Goal: Browse casually

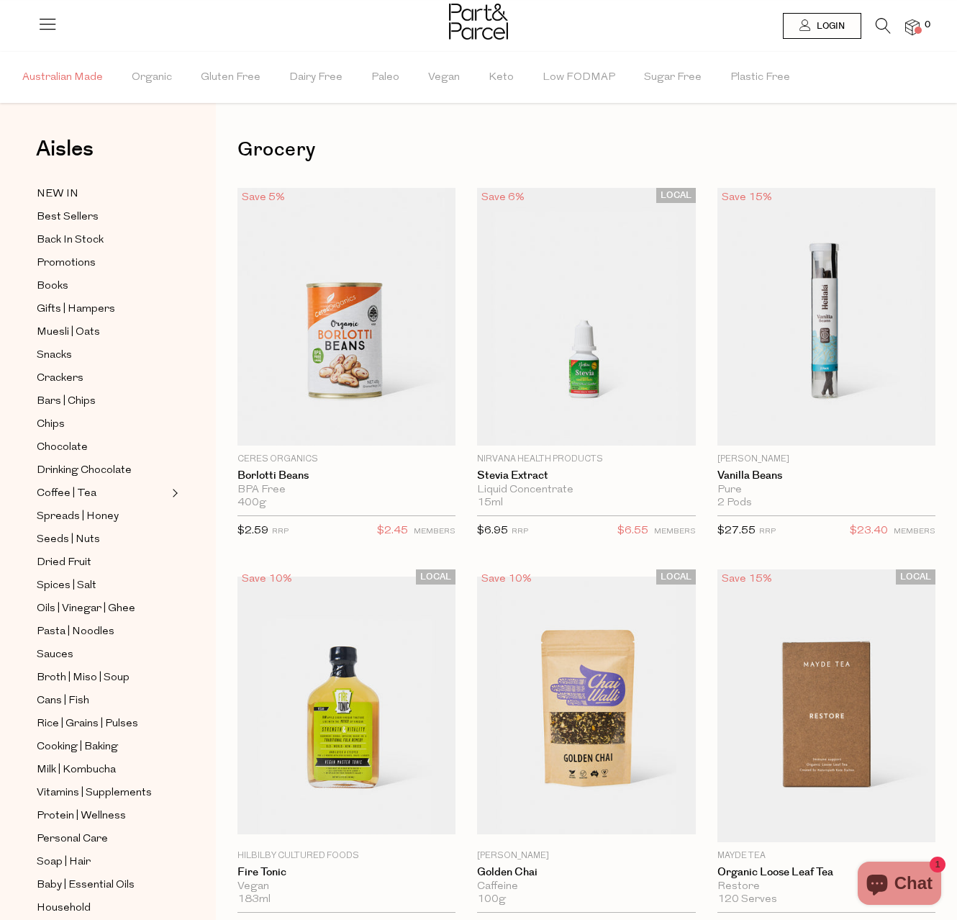
click at [86, 81] on span "Australian Made" at bounding box center [62, 78] width 81 height 50
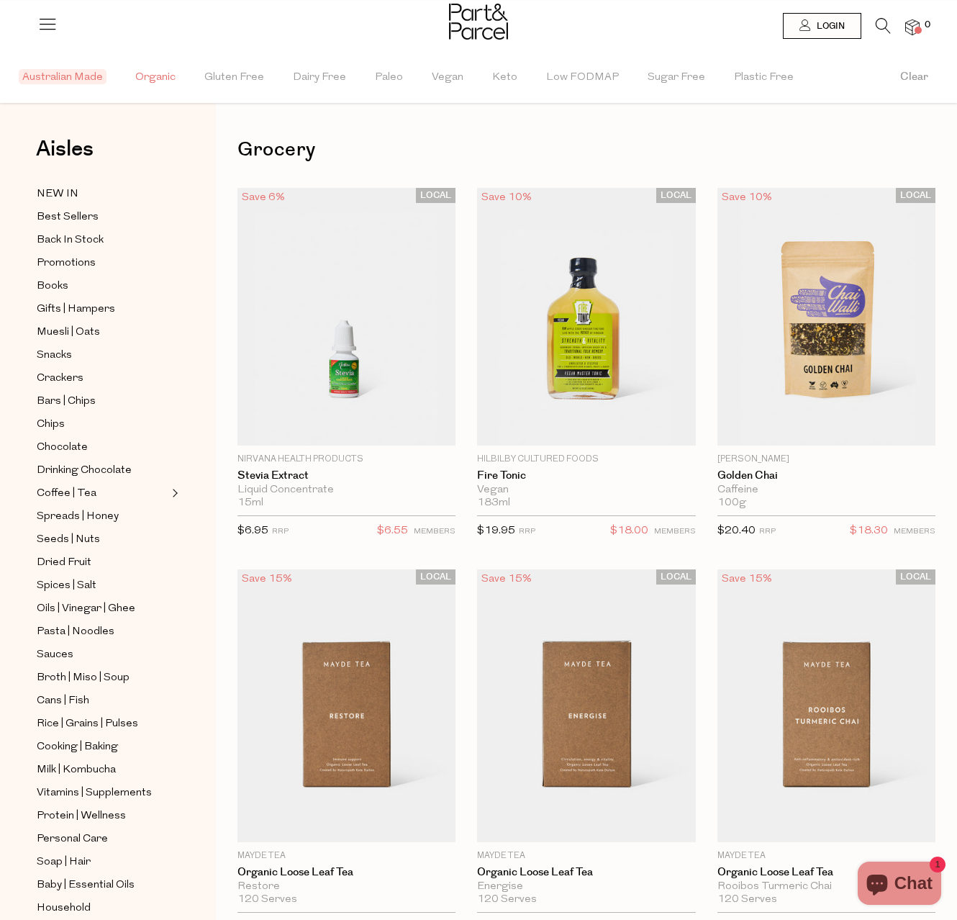
click at [140, 72] on span "Organic" at bounding box center [155, 78] width 40 height 50
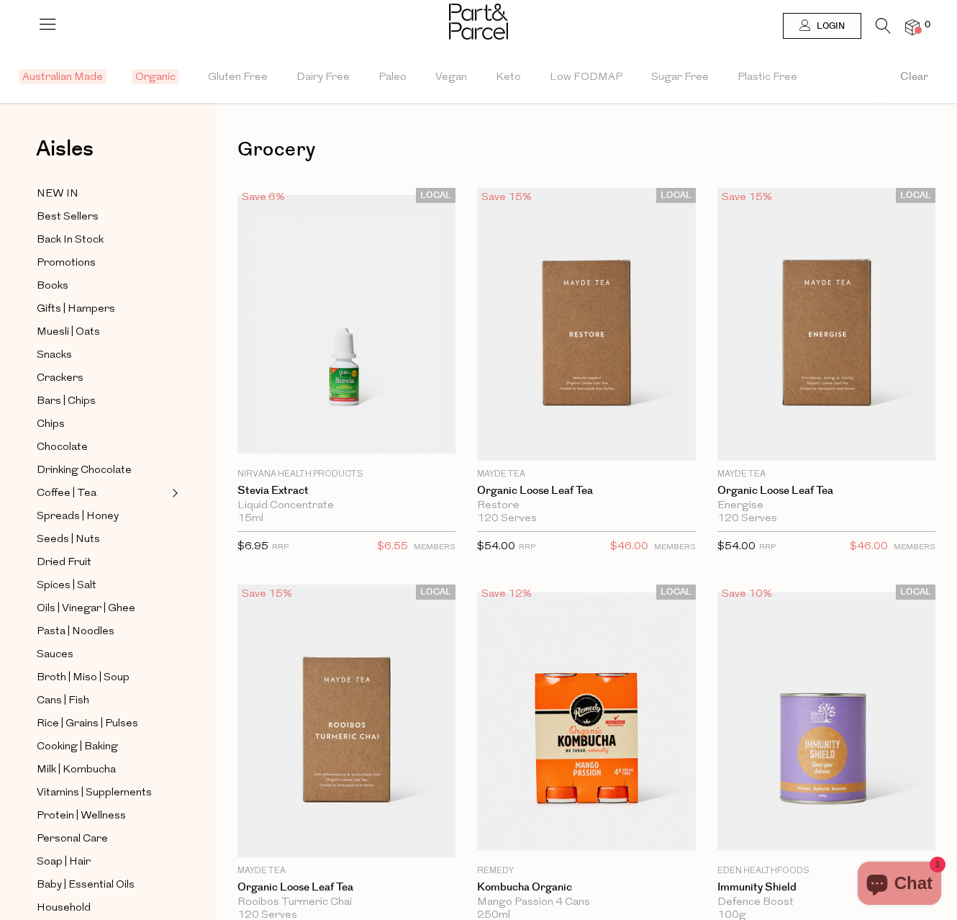
click at [40, 14] on icon at bounding box center [47, 24] width 20 height 20
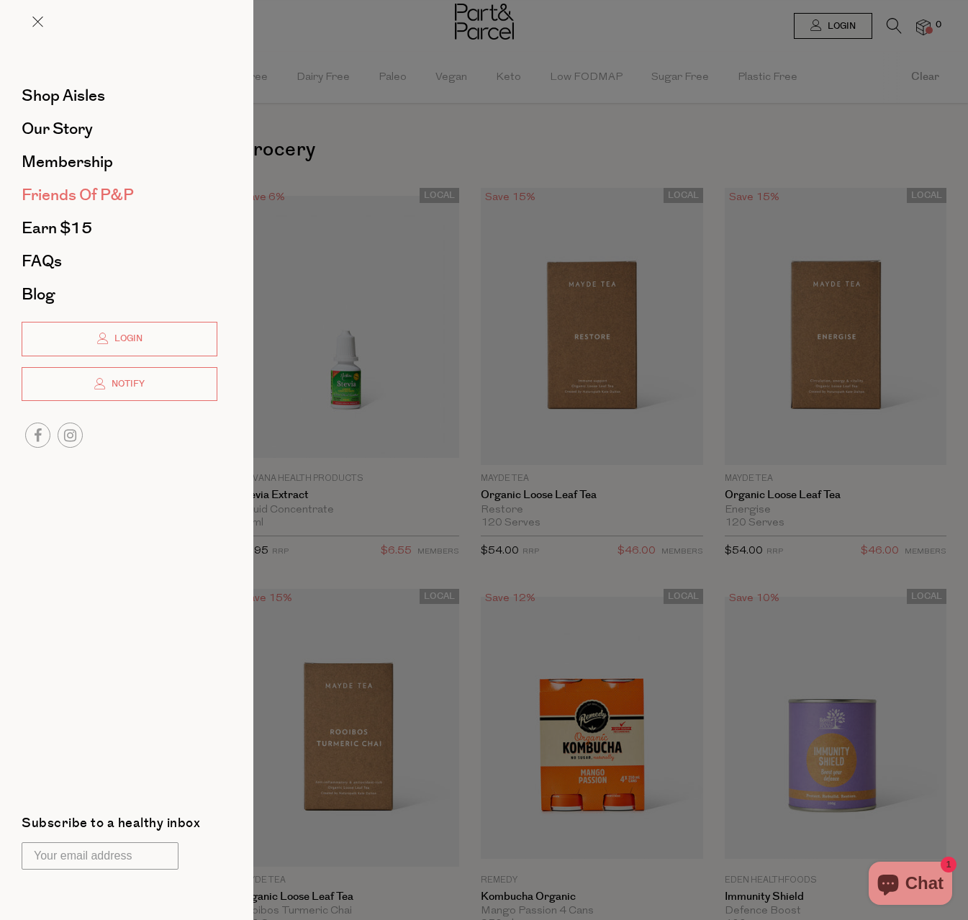
click at [63, 199] on span "Friends of P&P" at bounding box center [78, 195] width 112 height 23
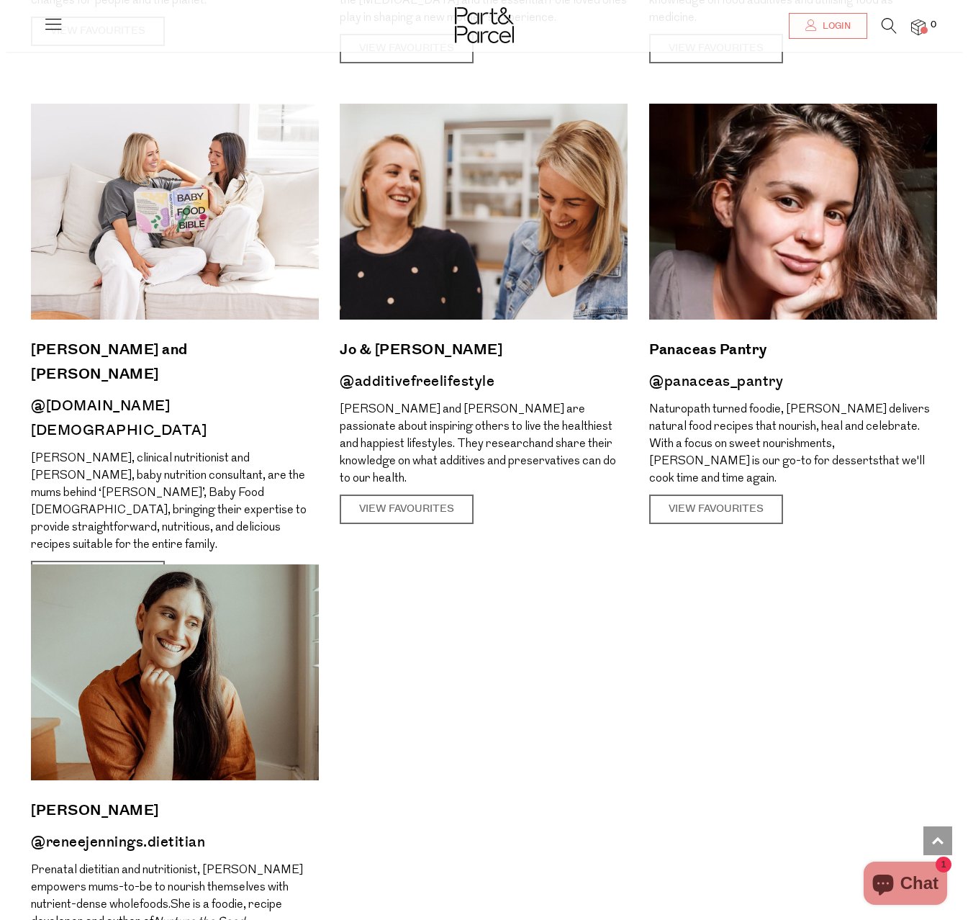
scroll to position [1489, 0]
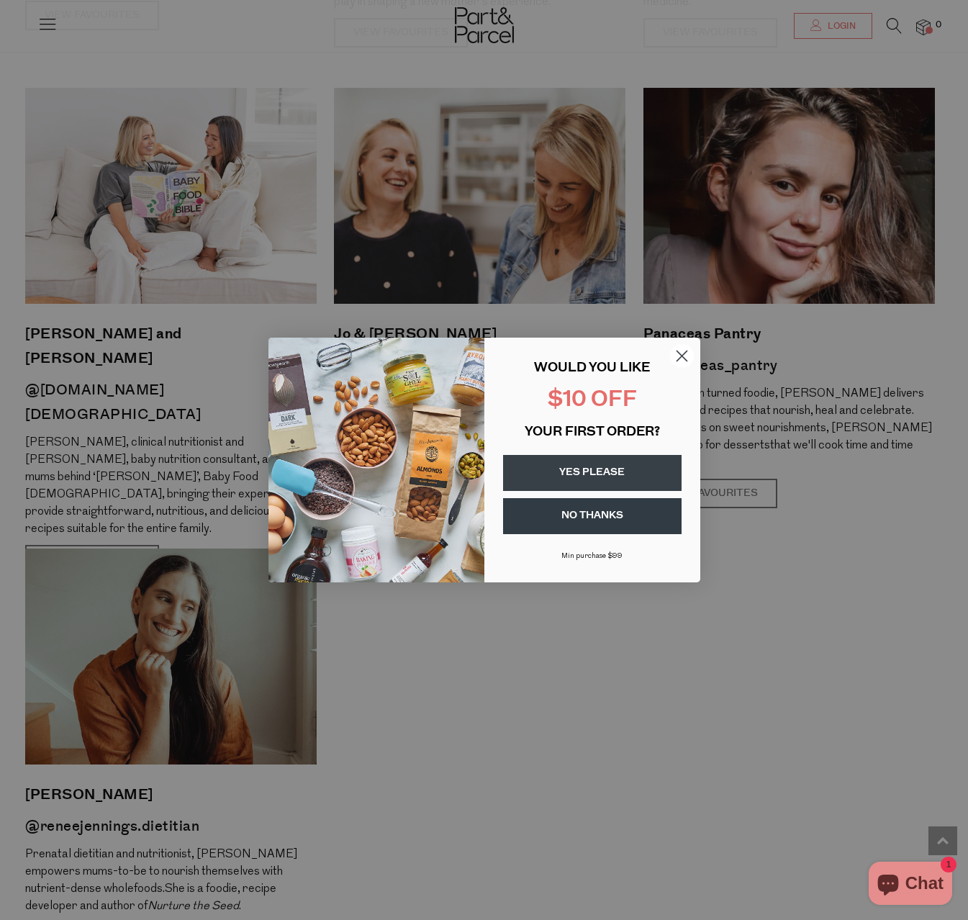
click at [683, 363] on circle "Close dialog" at bounding box center [681, 356] width 24 height 24
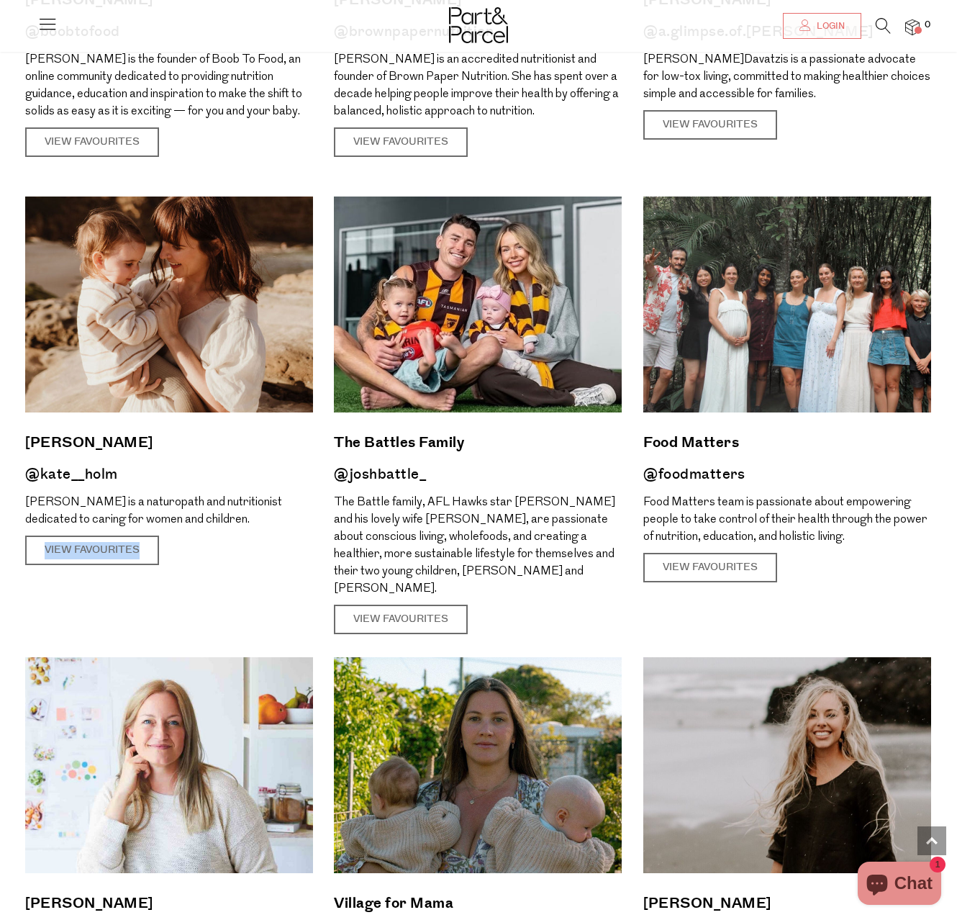
scroll to position [0, 0]
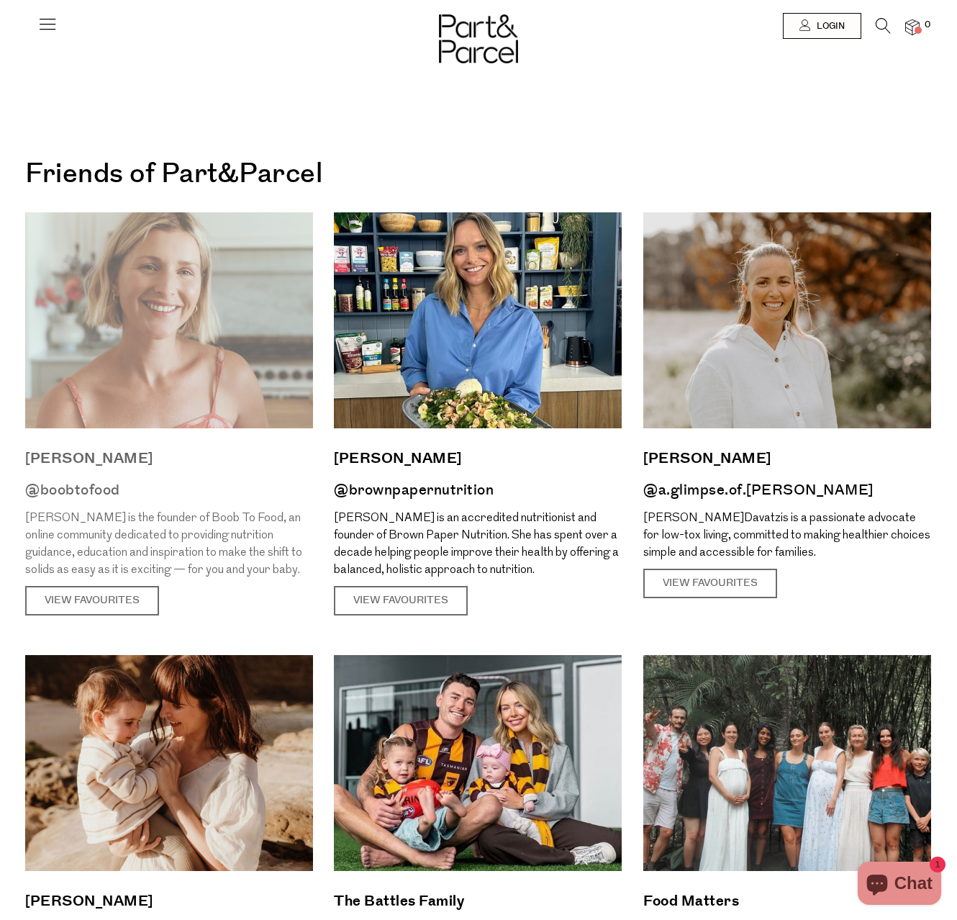
click at [222, 327] on img at bounding box center [169, 320] width 288 height 216
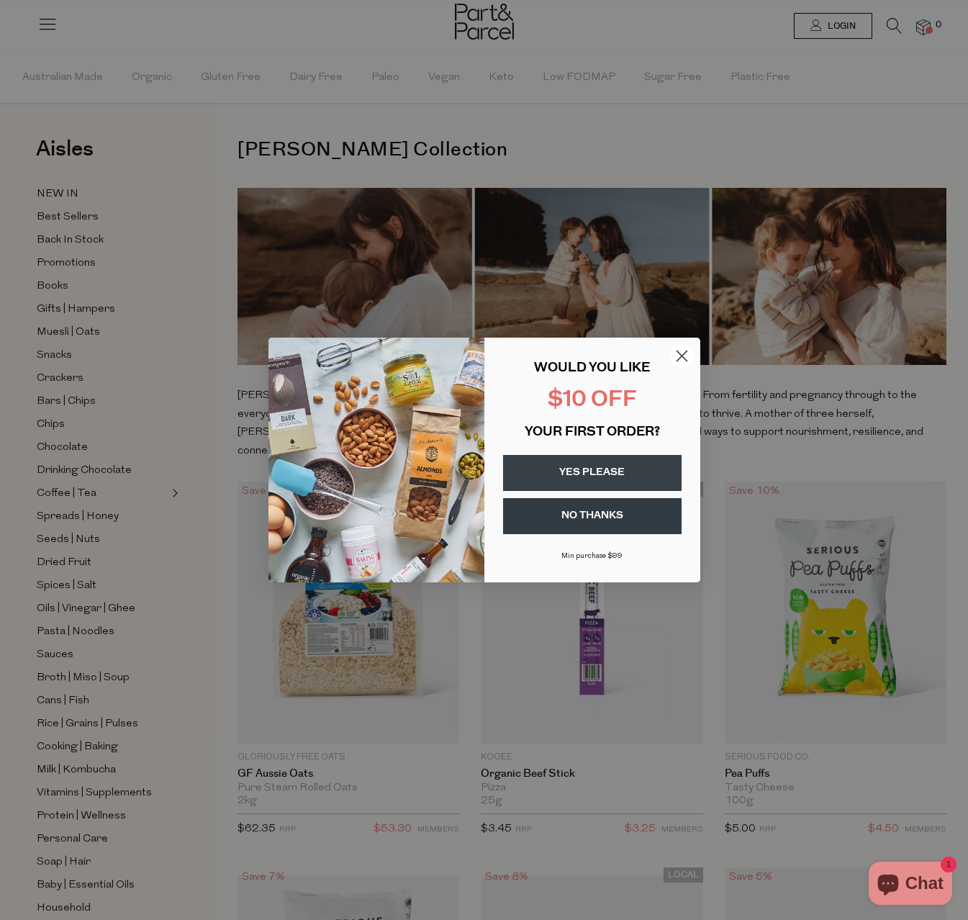
click at [682, 361] on circle "Close dialog" at bounding box center [681, 356] width 24 height 24
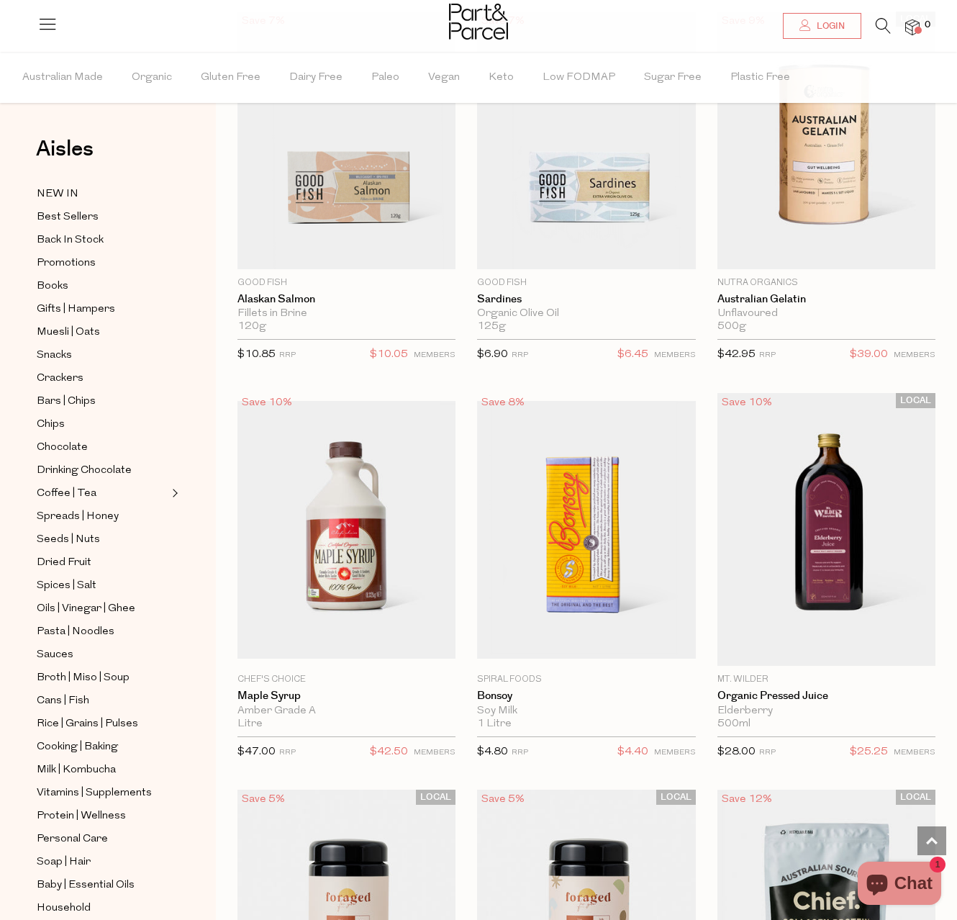
scroll to position [4913, 0]
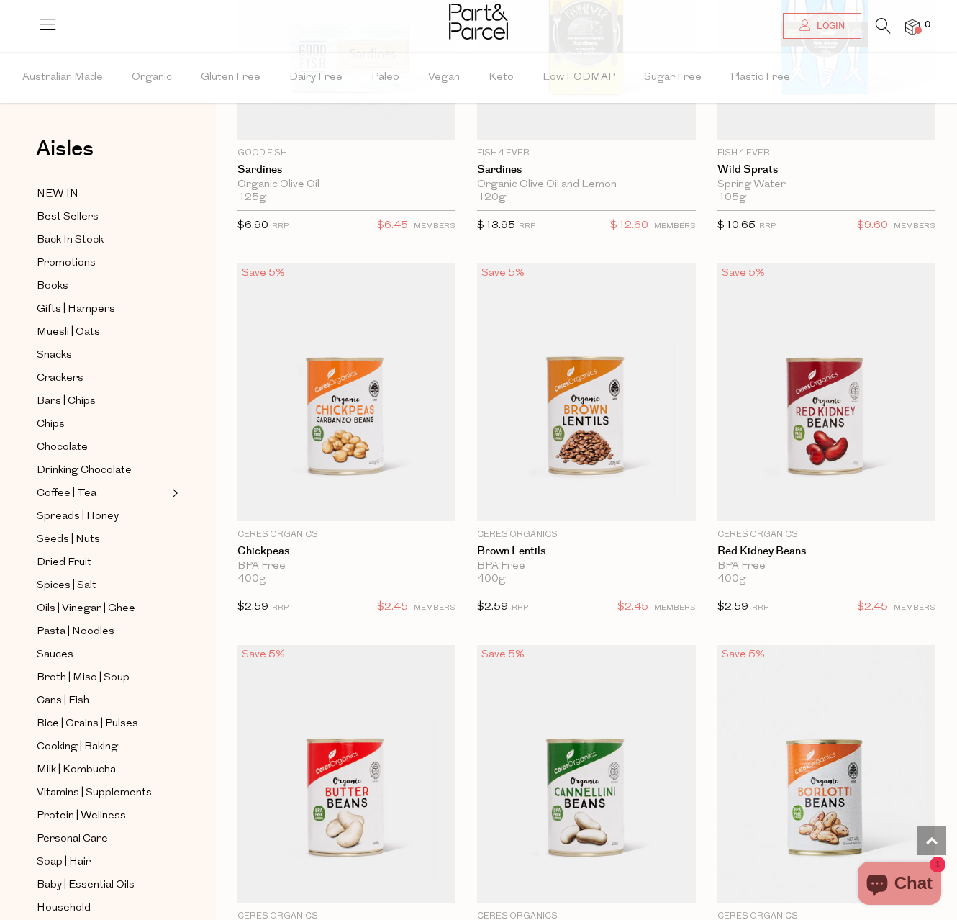
scroll to position [6038, 0]
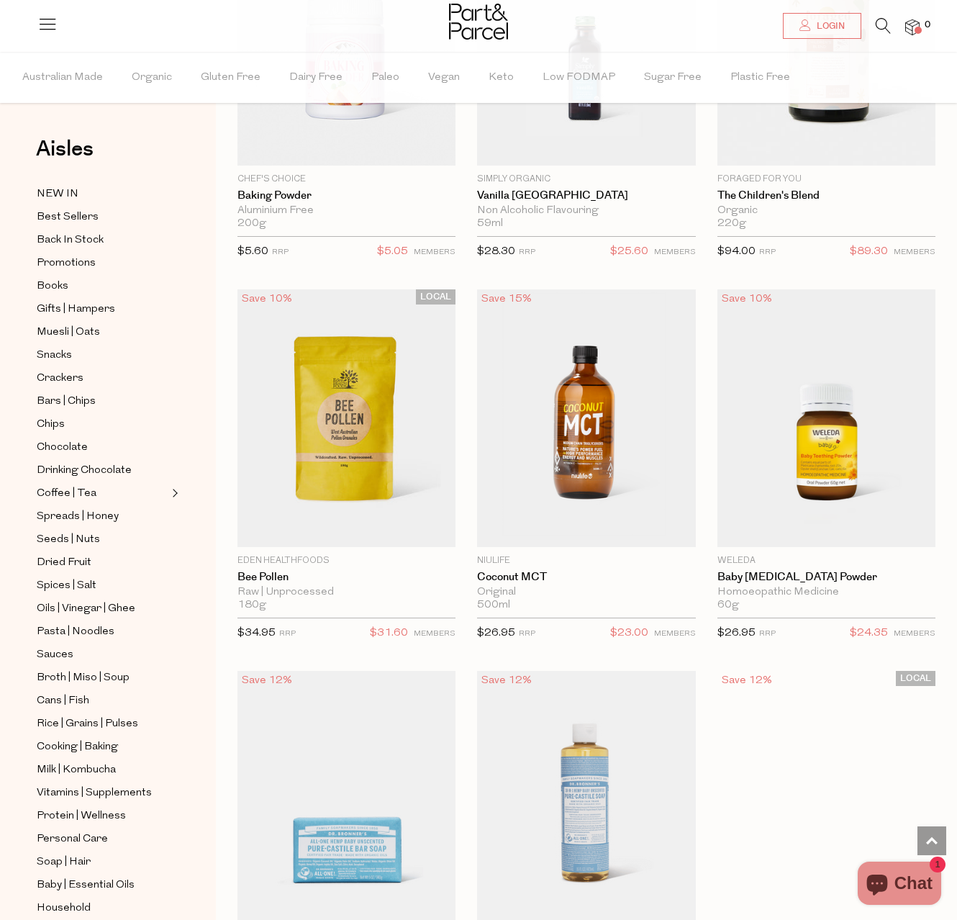
scroll to position [8529, 0]
